Goal: Register for event/course

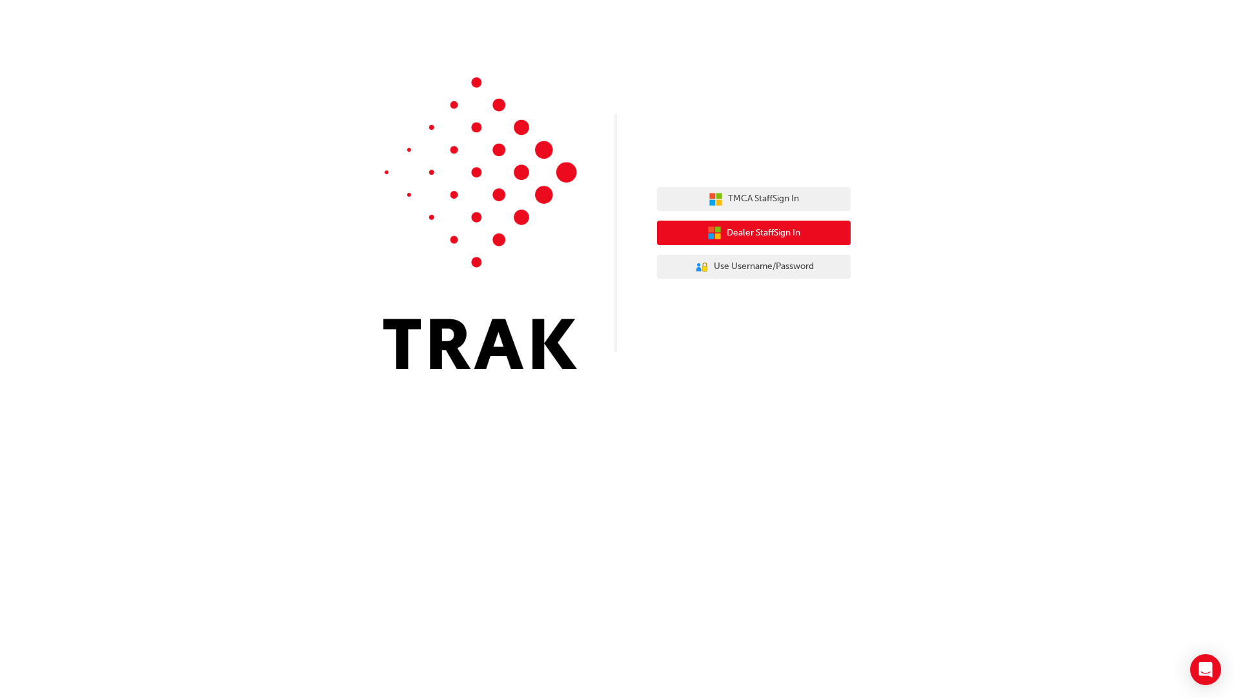
click at [769, 231] on span "Dealer Staff Sign In" at bounding box center [764, 233] width 74 height 15
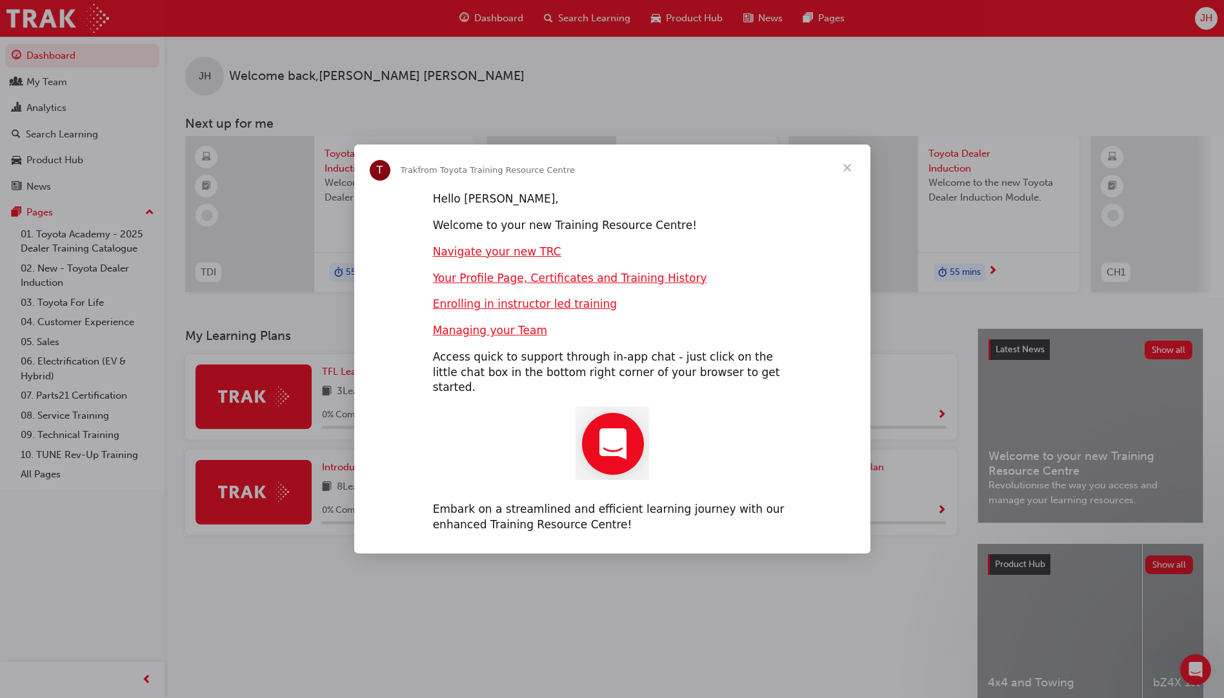
click at [851, 176] on span "Close" at bounding box center [847, 168] width 46 height 46
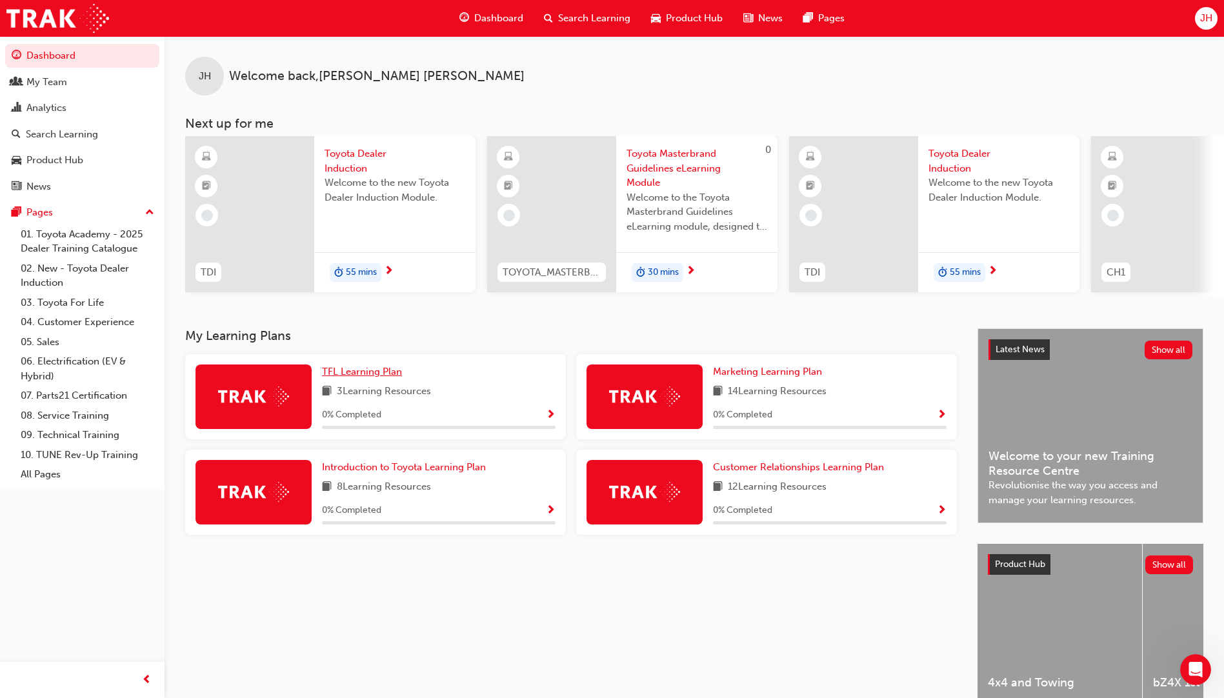
click at [380, 372] on span "TFL Learning Plan" at bounding box center [362, 372] width 80 height 12
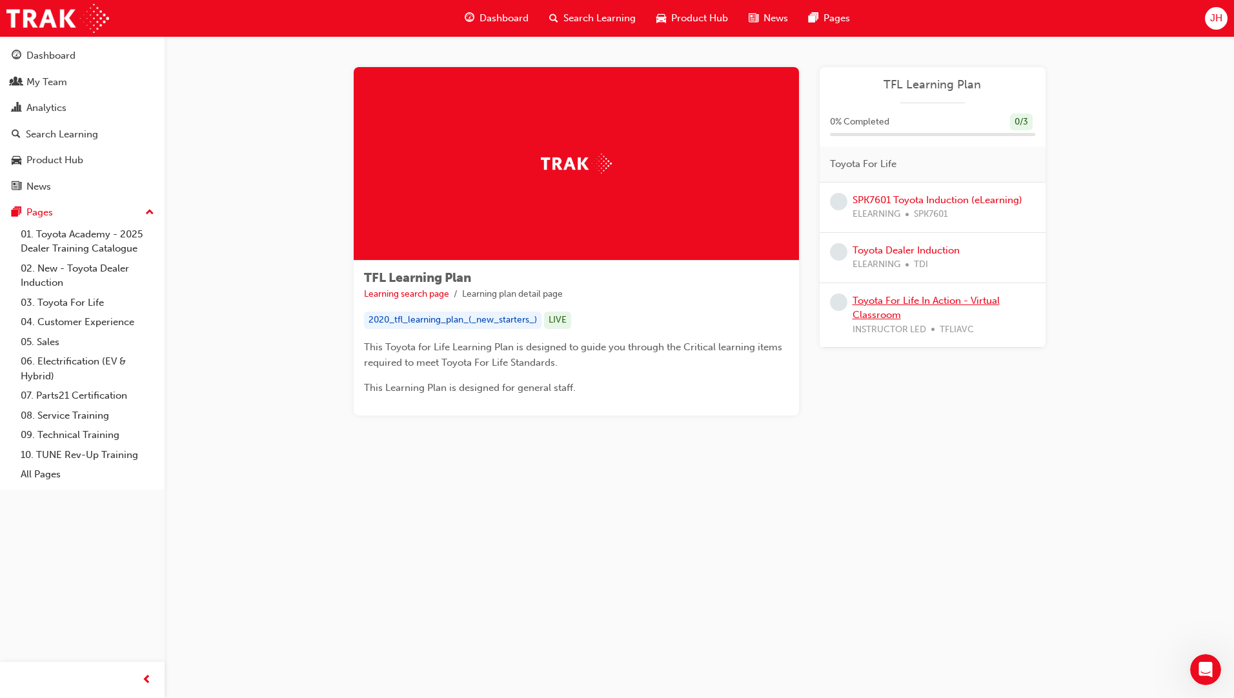
click at [914, 299] on link "Toyota For Life In Action - Virtual Classroom" at bounding box center [926, 308] width 147 height 26
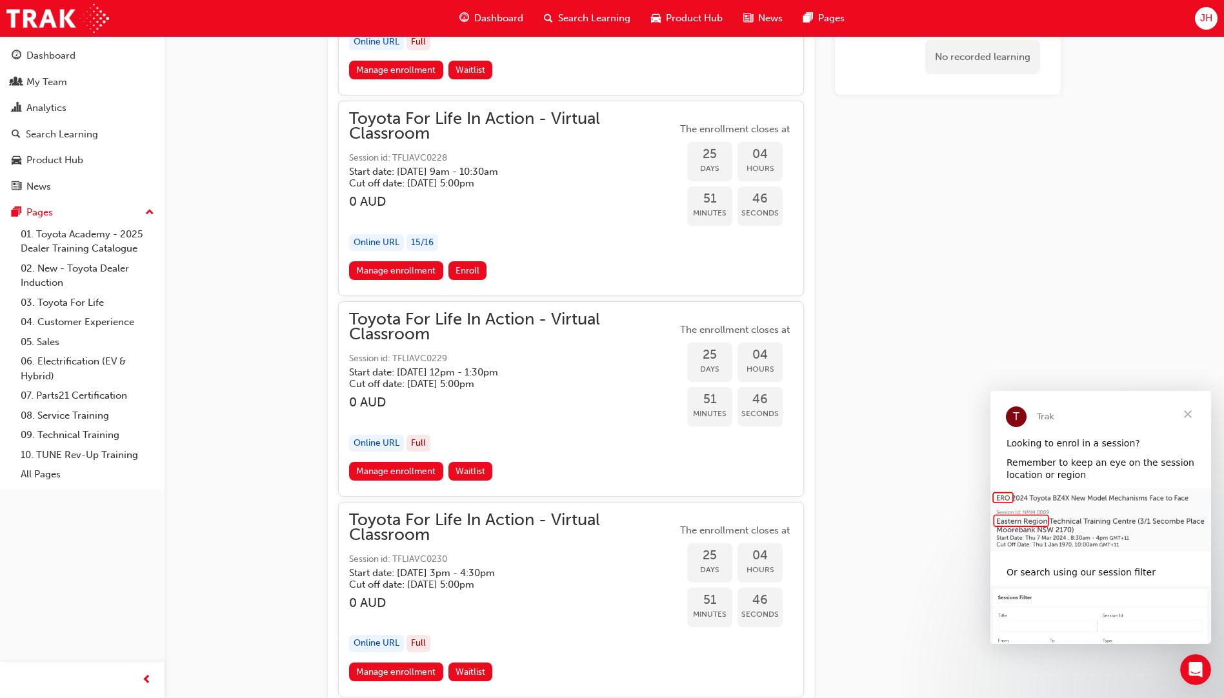
scroll to position [6998, 0]
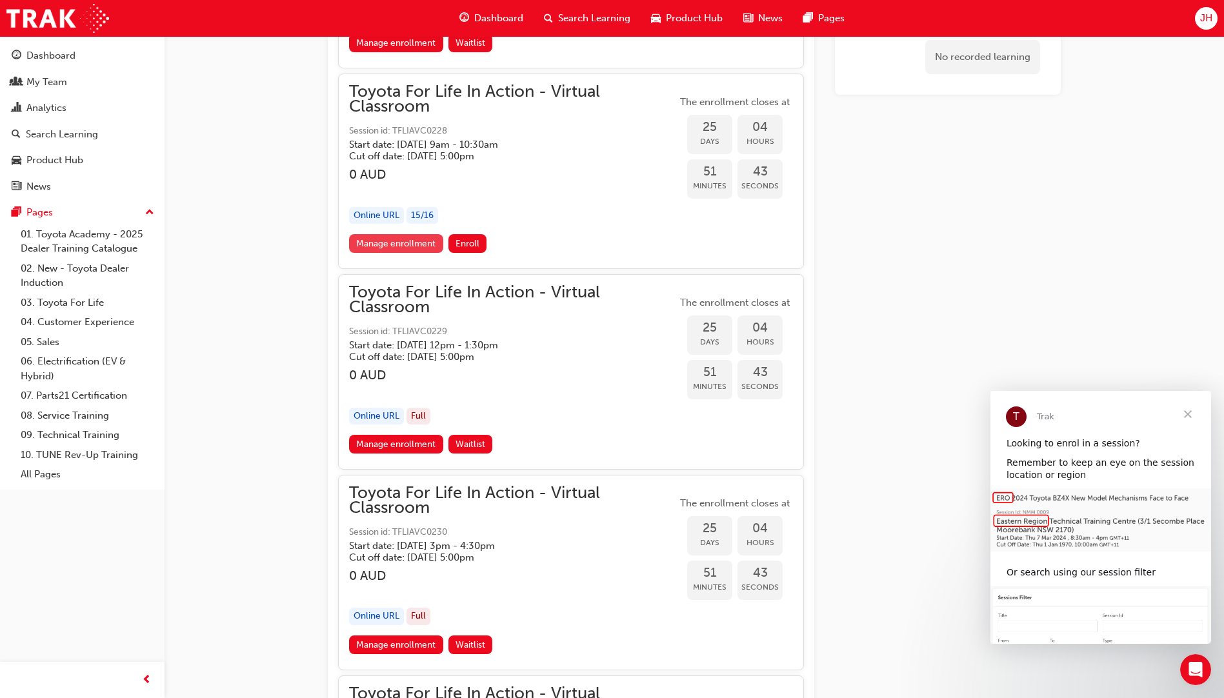
click at [387, 249] on link "Manage enrollment" at bounding box center [396, 243] width 94 height 19
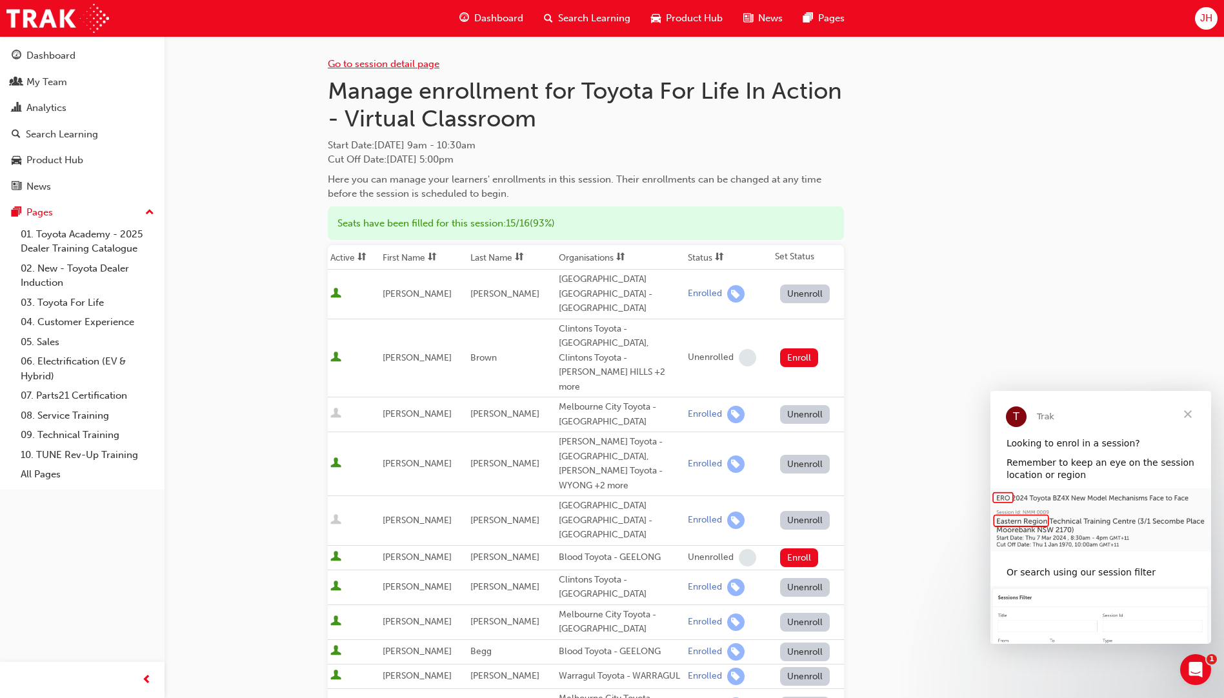
click at [390, 63] on link "Go to session detail page" at bounding box center [384, 64] width 112 height 12
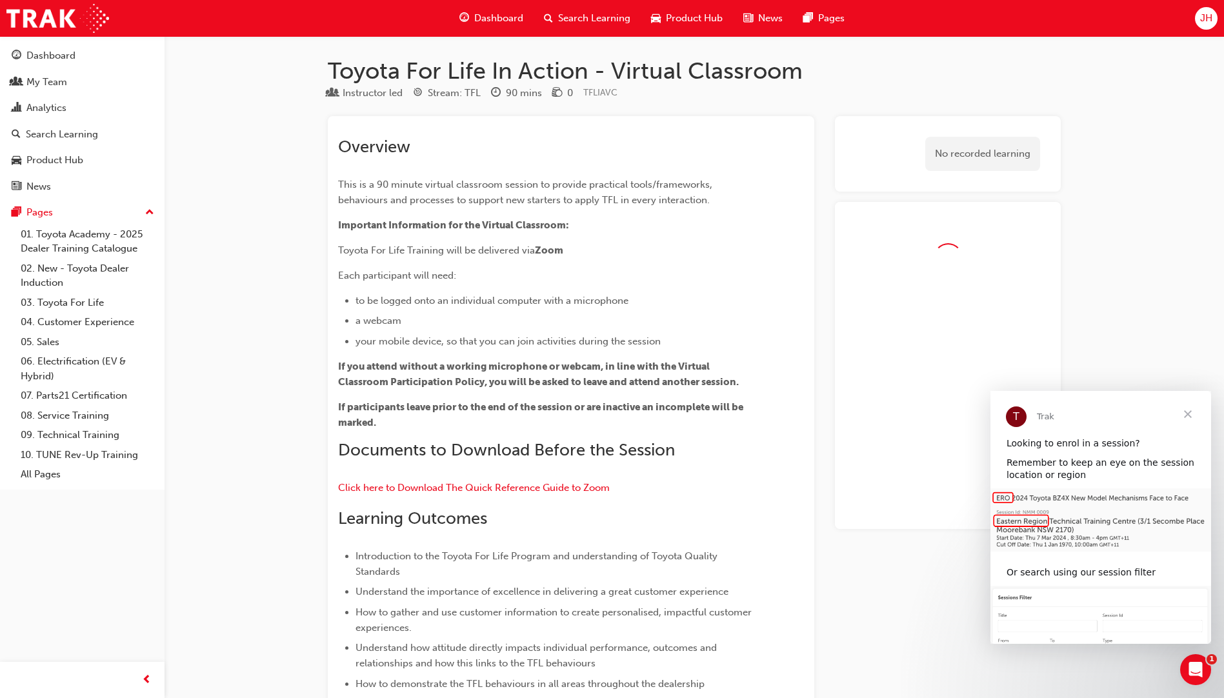
scroll to position [6998, 0]
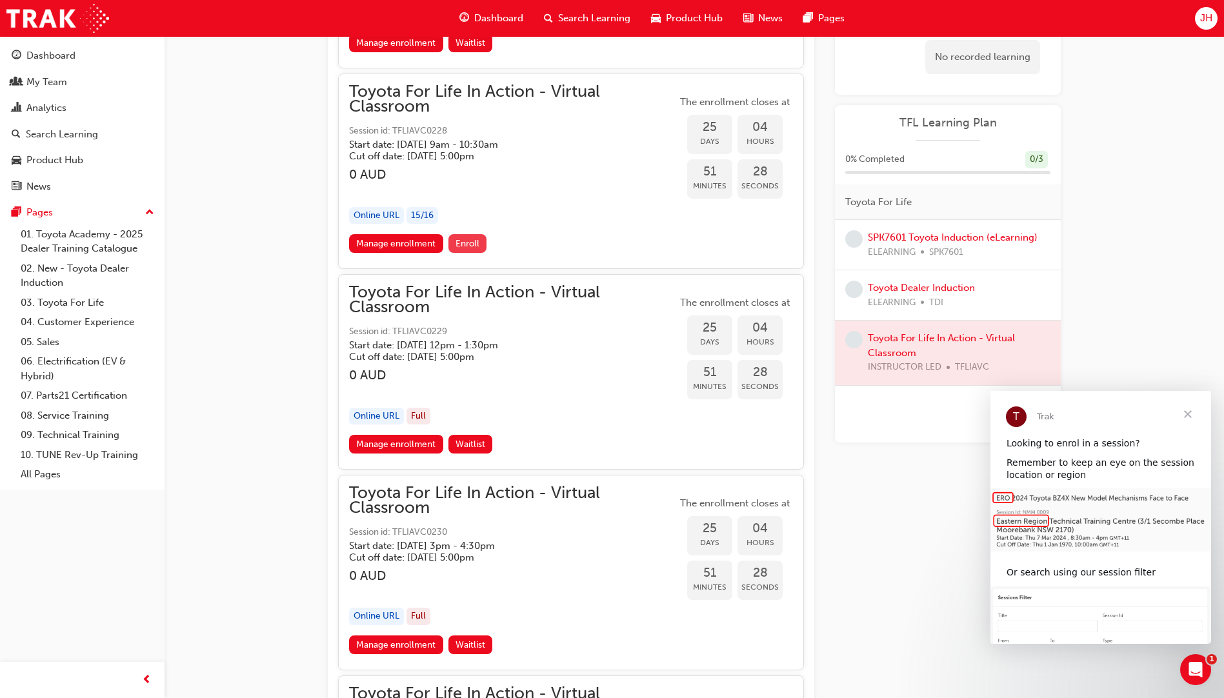
click at [469, 243] on span "Enroll" at bounding box center [468, 243] width 24 height 11
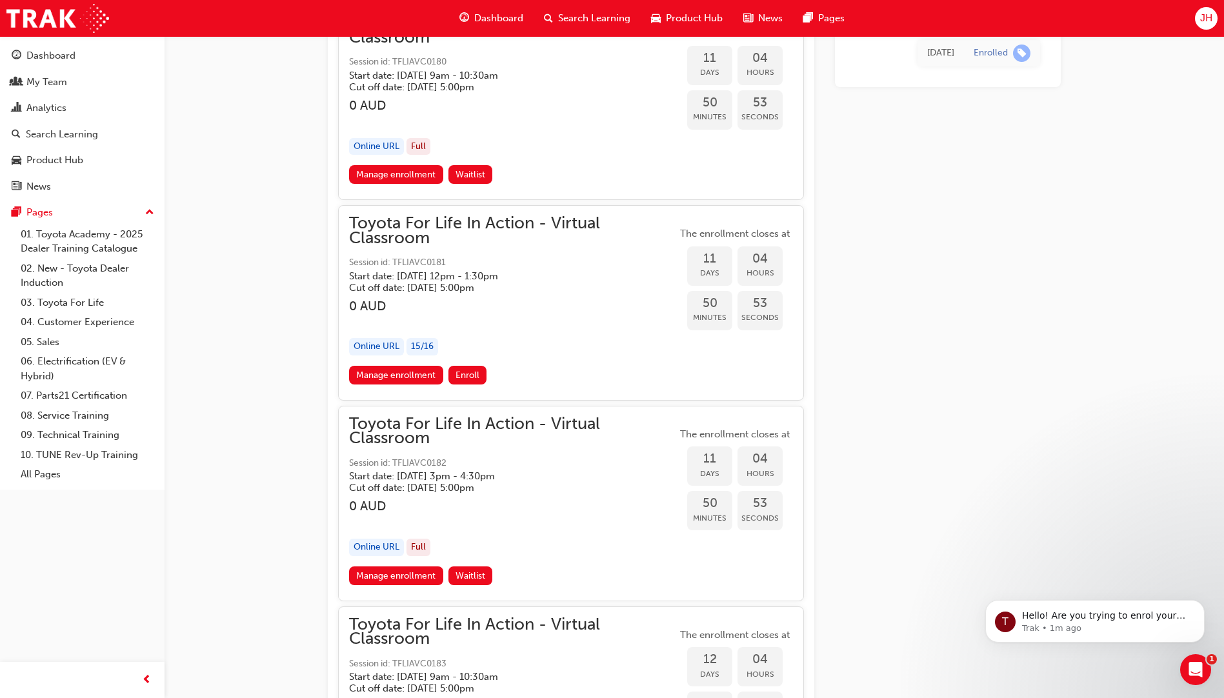
scroll to position [3485, 0]
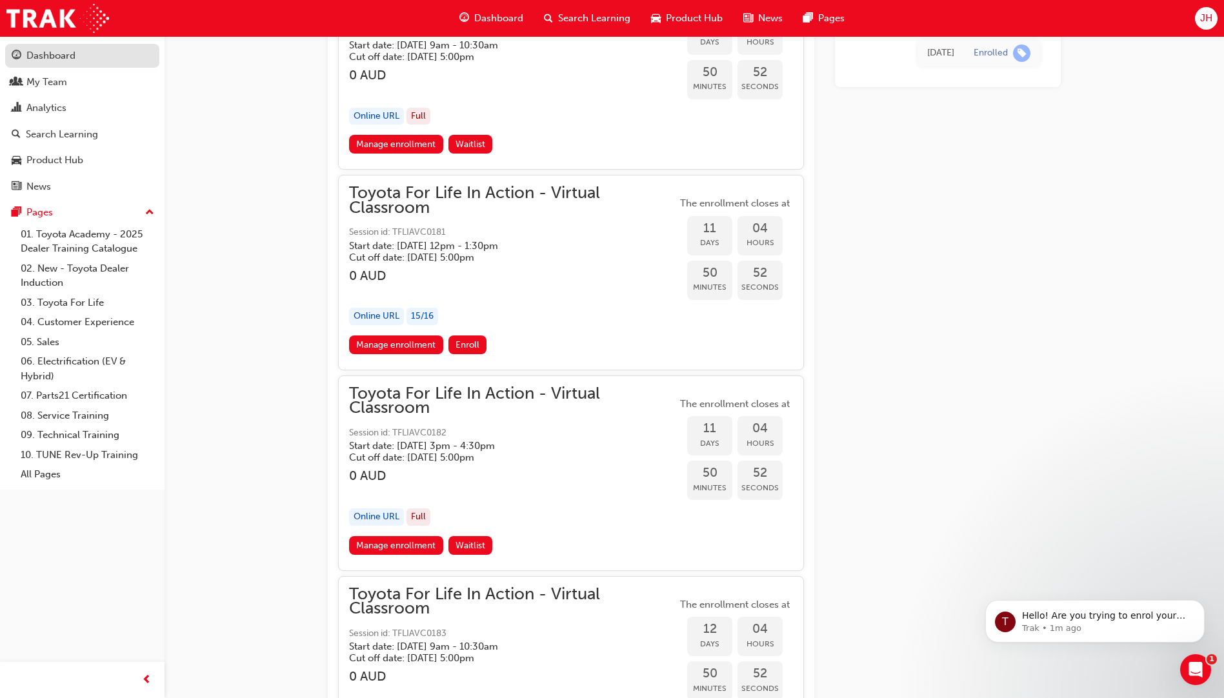
click at [72, 60] on div "Dashboard" at bounding box center [50, 55] width 49 height 15
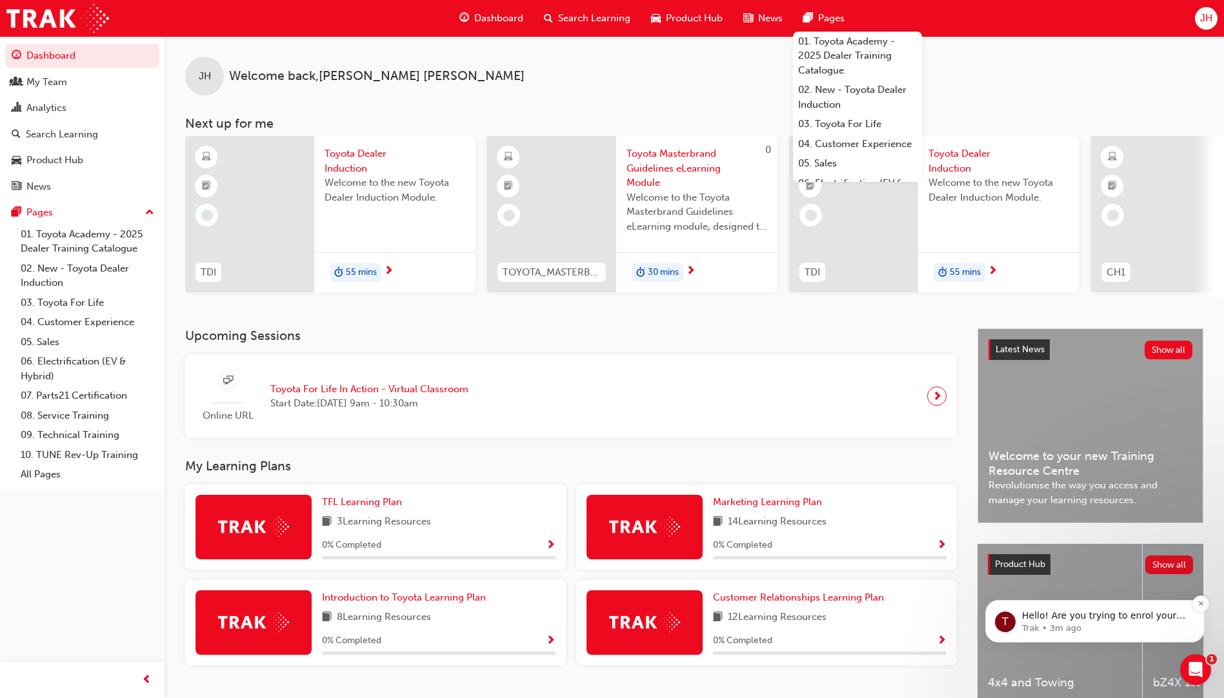
click at [1068, 621] on p "Hello! Are you trying to enrol your staff in a face to face training session? C…" at bounding box center [1105, 616] width 167 height 13
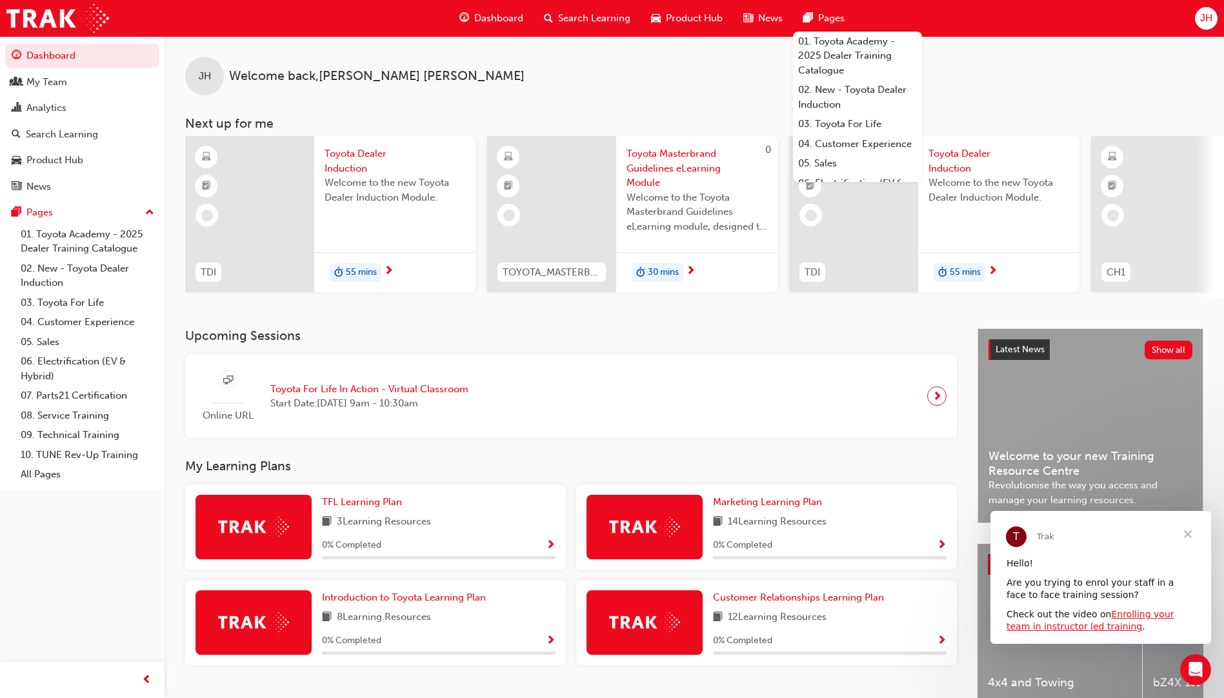
click at [1188, 536] on span "Close" at bounding box center [1188, 534] width 46 height 46
